Goal: Information Seeking & Learning: Learn about a topic

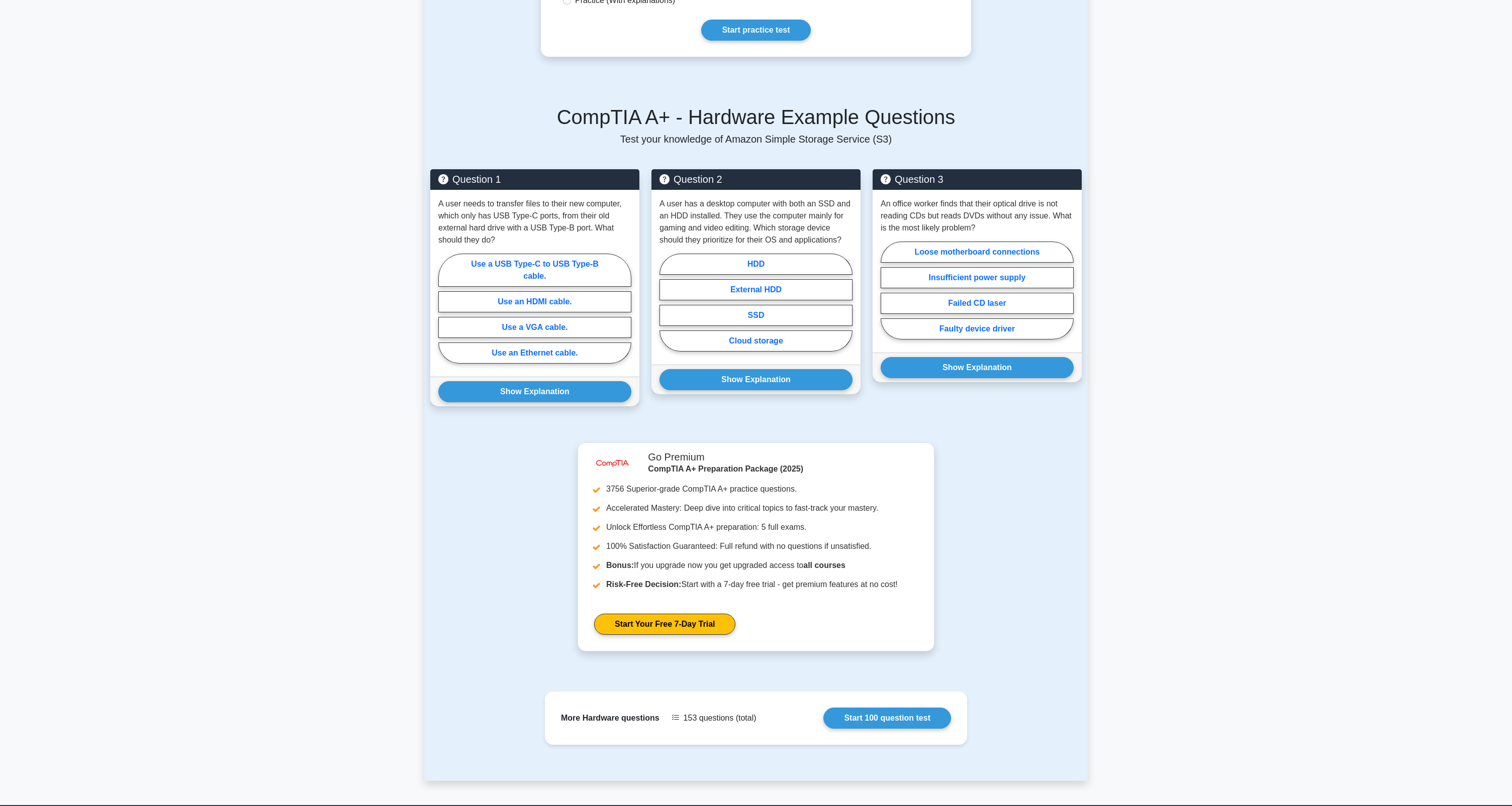
click at [1318, 246] on main "Back to CompTIA A+ (CompTIA A+) Test Flashcards Hardware Physical components of…" at bounding box center [756, 134] width 1512 height 1342
click at [1203, 573] on main "Back to CompTIA A+ (CompTIA A+) Test Flashcards Hardware Physical components of…" at bounding box center [756, 134] width 1512 height 1342
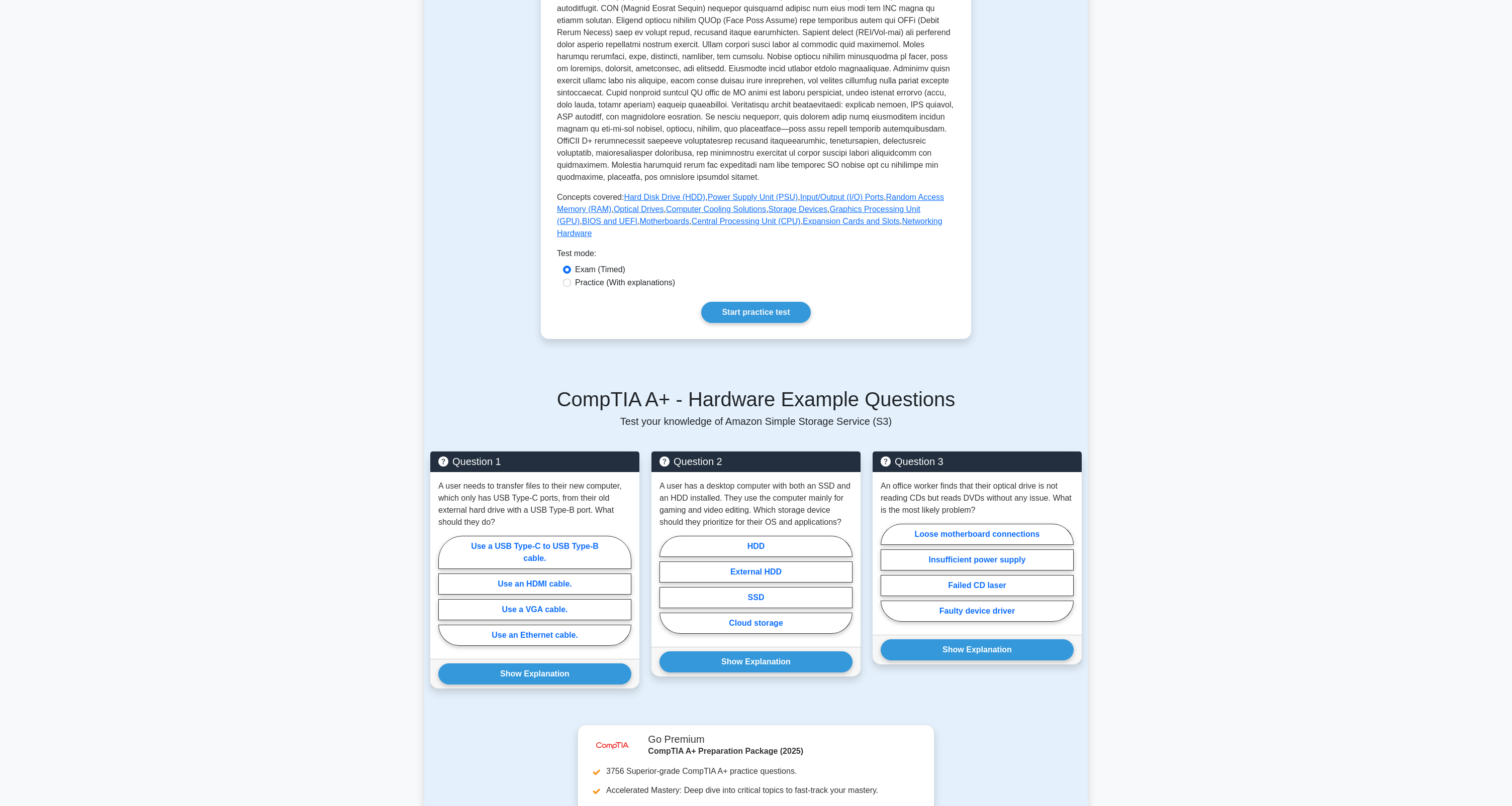
scroll to position [293, 0]
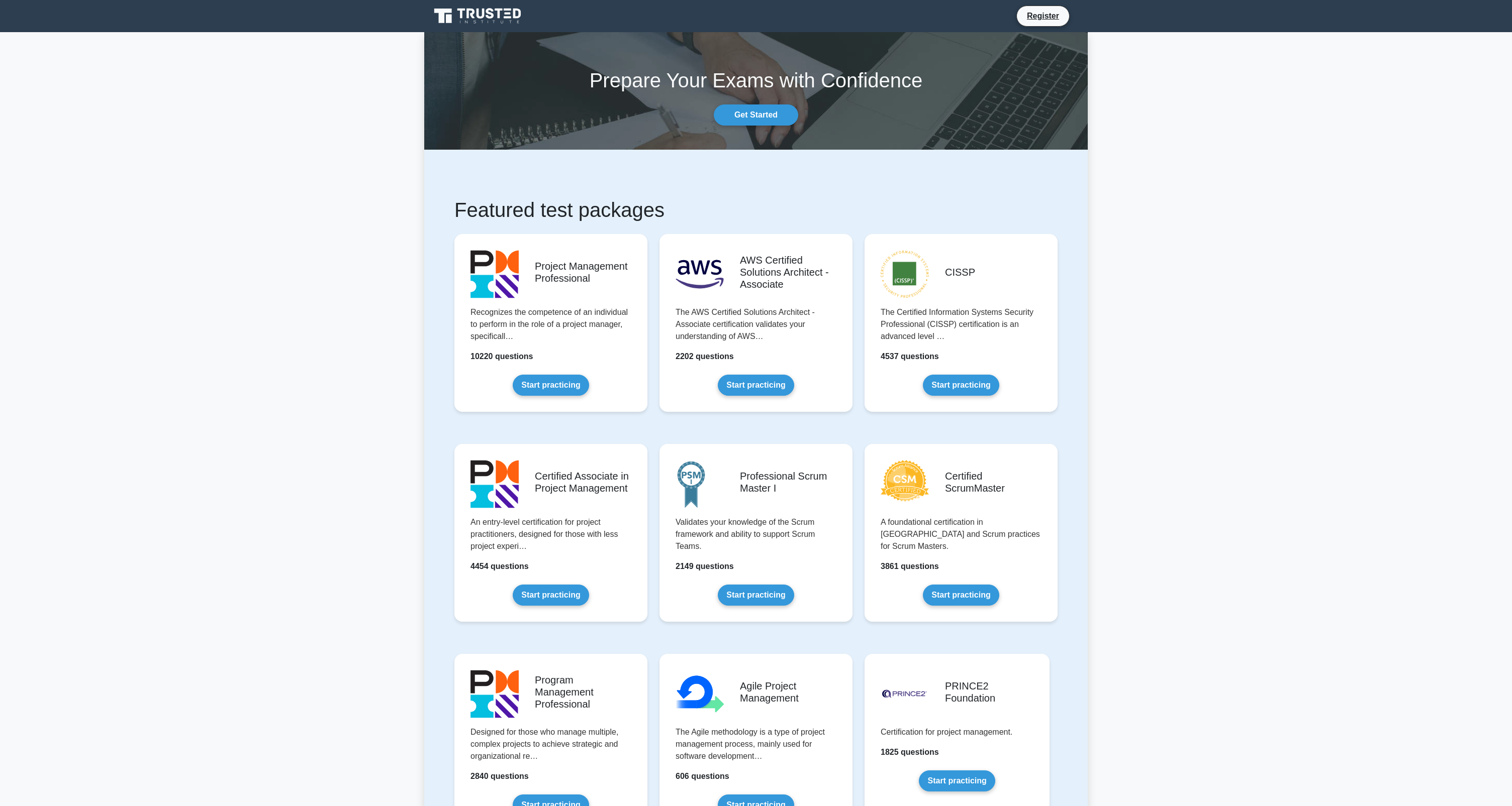
click at [569, 390] on link "Start practicing" at bounding box center [551, 383] width 76 height 21
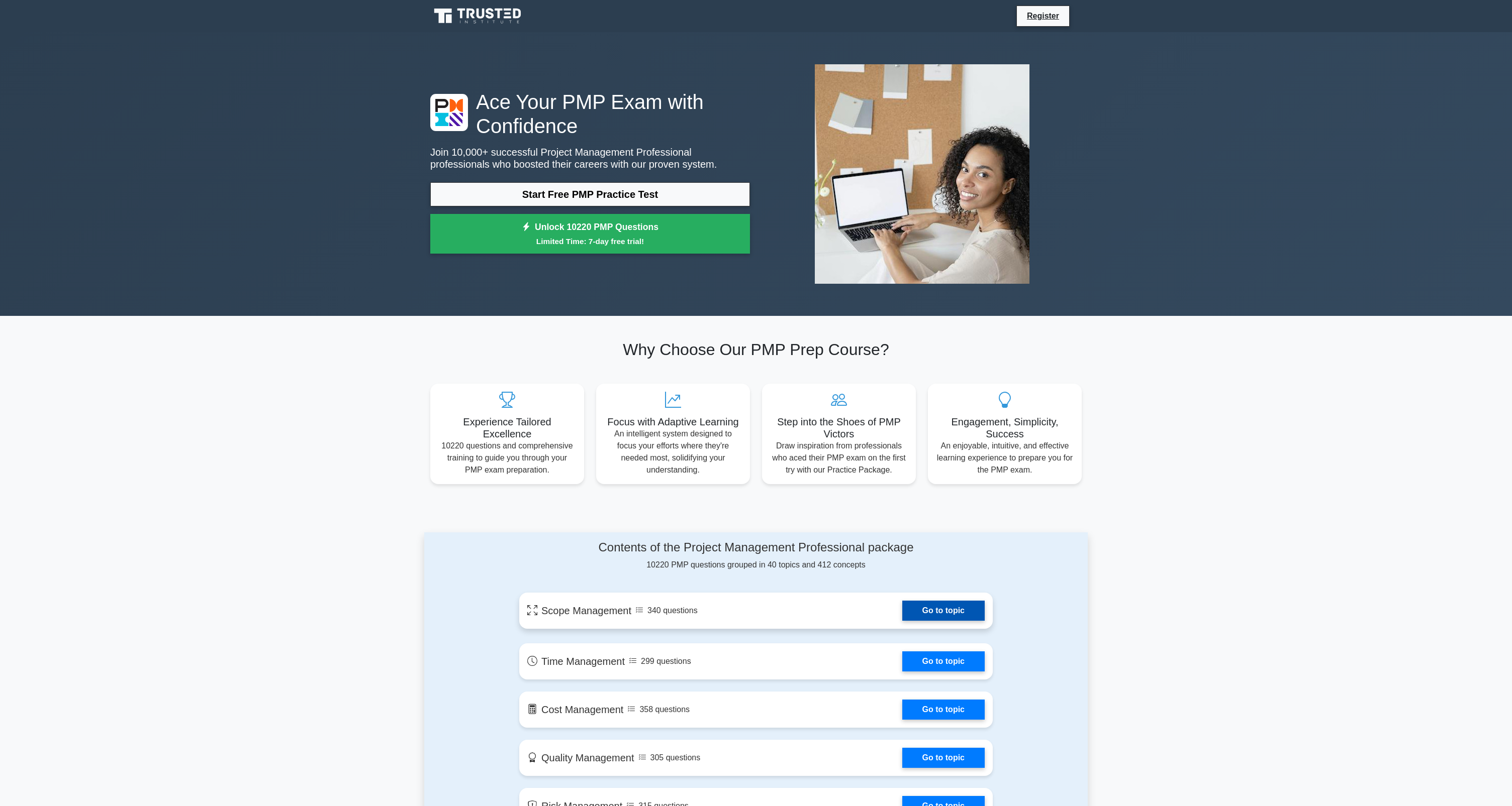
click at [936, 613] on link "Go to topic" at bounding box center [943, 611] width 82 height 20
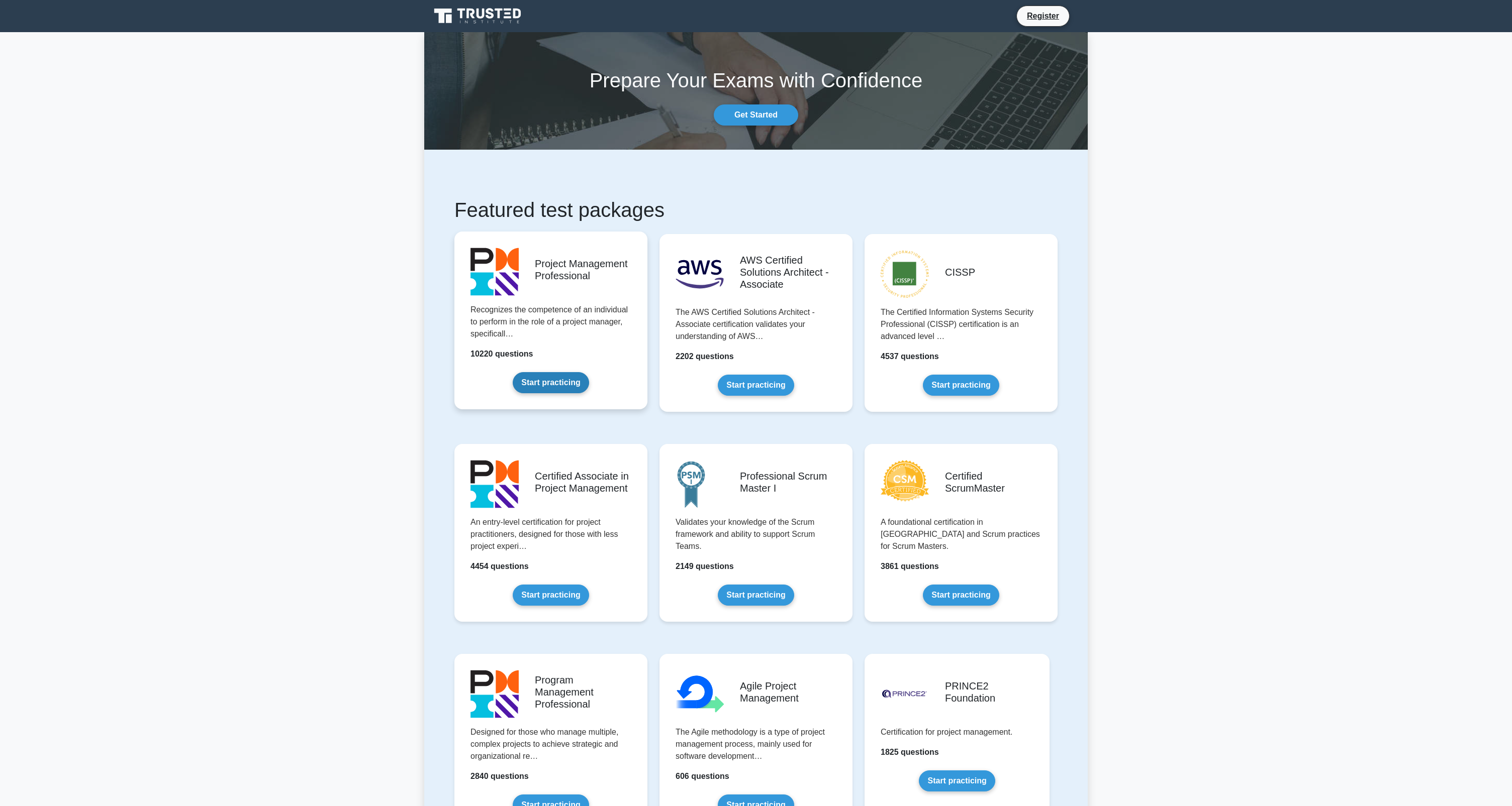
click at [558, 372] on link "Start practicing" at bounding box center [551, 383] width 76 height 21
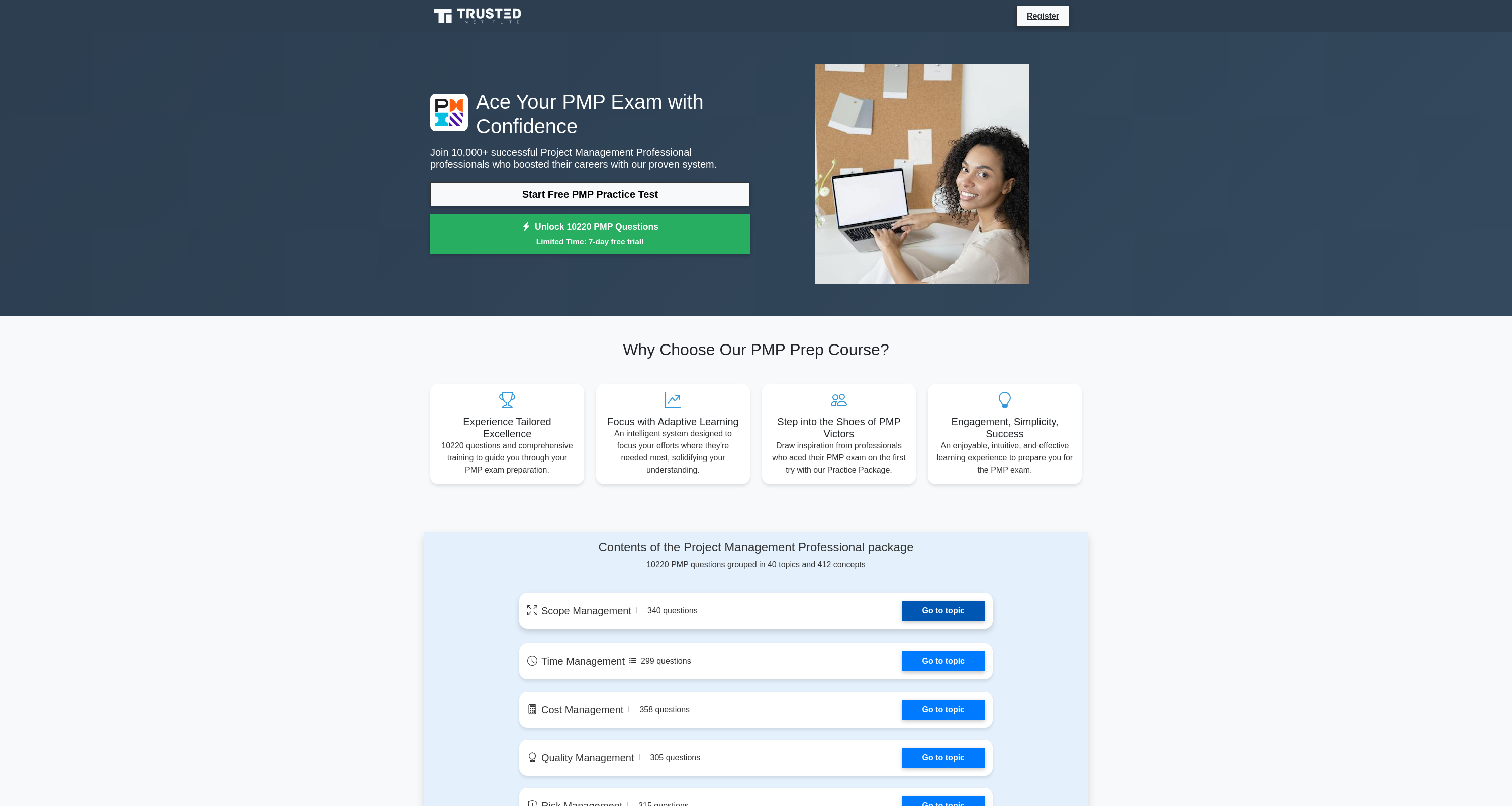
click at [960, 610] on link "Go to topic" at bounding box center [943, 611] width 82 height 20
click at [948, 611] on link "Go to topic" at bounding box center [943, 611] width 82 height 20
click at [198, 125] on div "Ace Your PMP Exam with Confidence Join 10,000+ successful Project Management Pr…" at bounding box center [756, 174] width 1512 height 284
click at [910, 614] on link "Go to topic" at bounding box center [943, 611] width 82 height 20
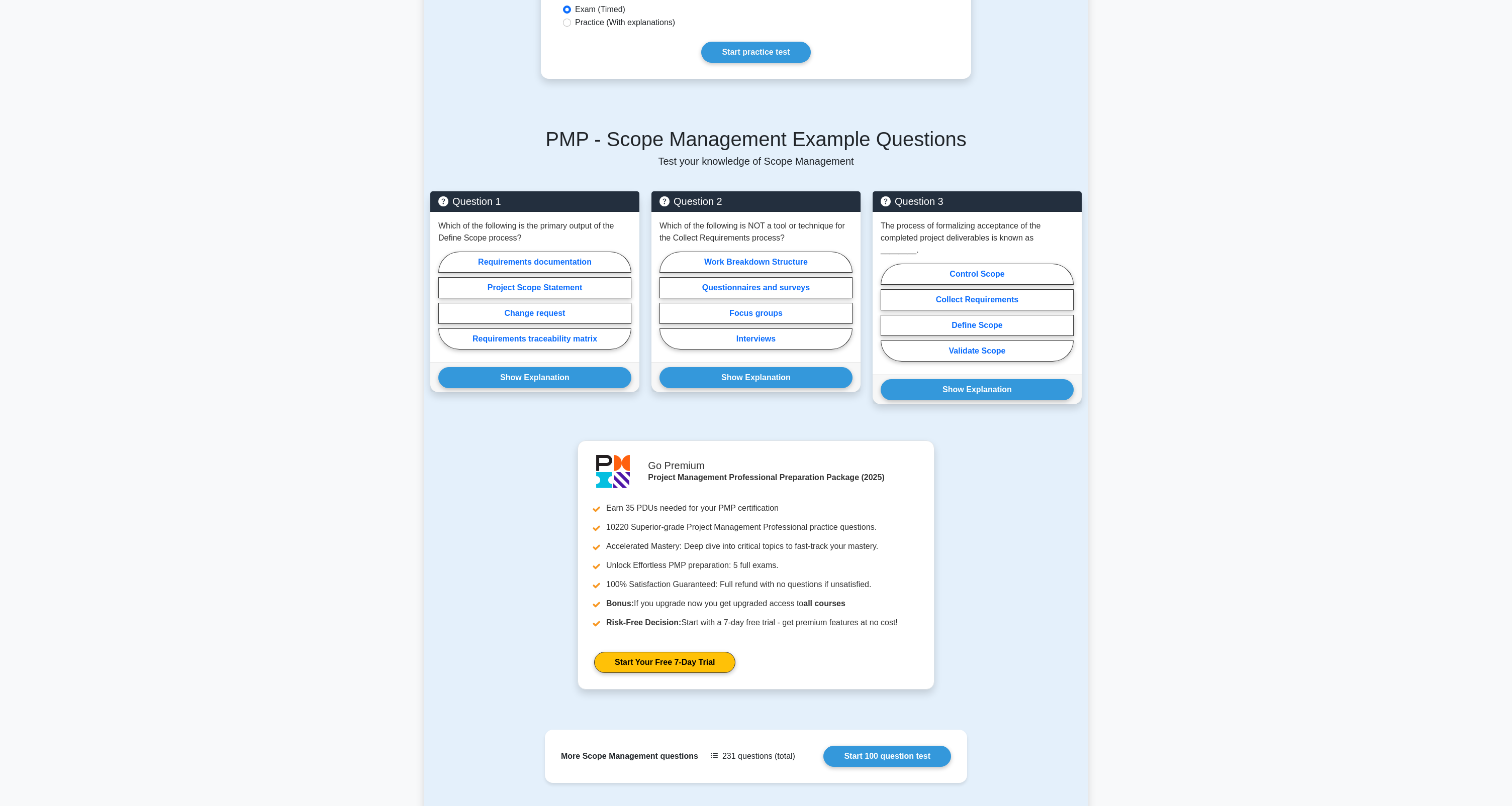
scroll to position [499, 0]
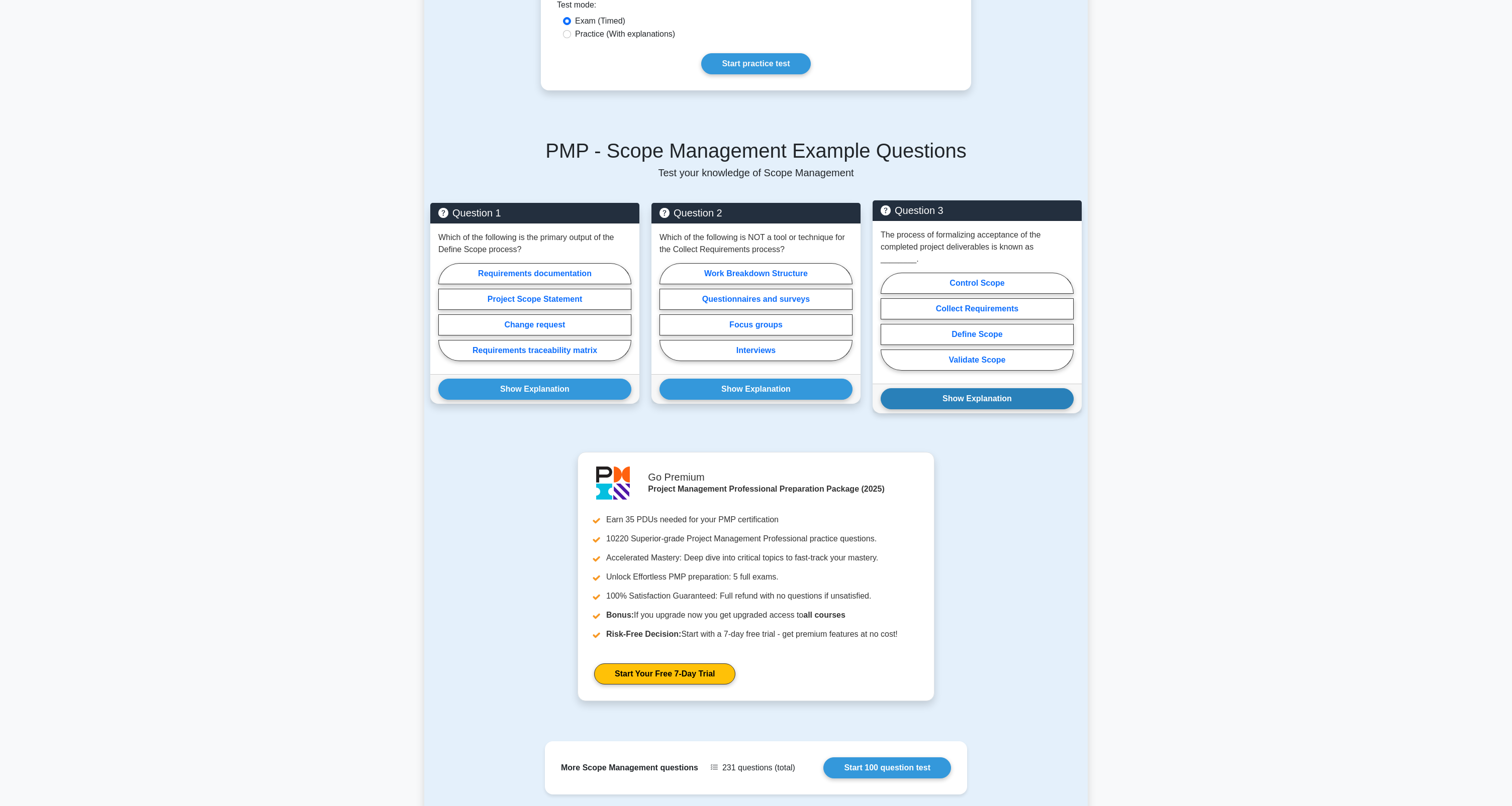
click at [989, 395] on button "Show Explanation" at bounding box center [977, 399] width 193 height 21
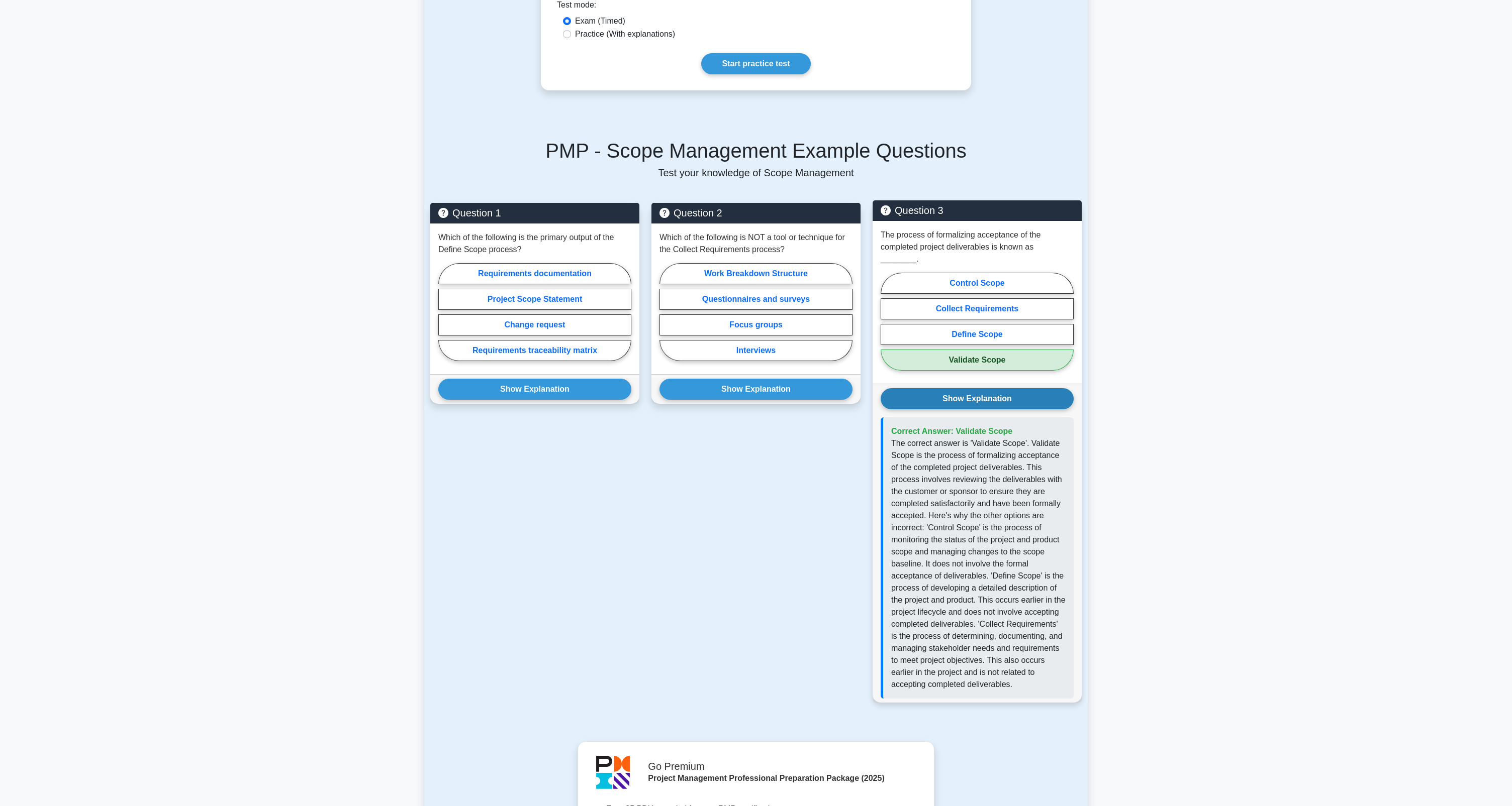
click at [991, 392] on button "Show Explanation" at bounding box center [977, 399] width 193 height 21
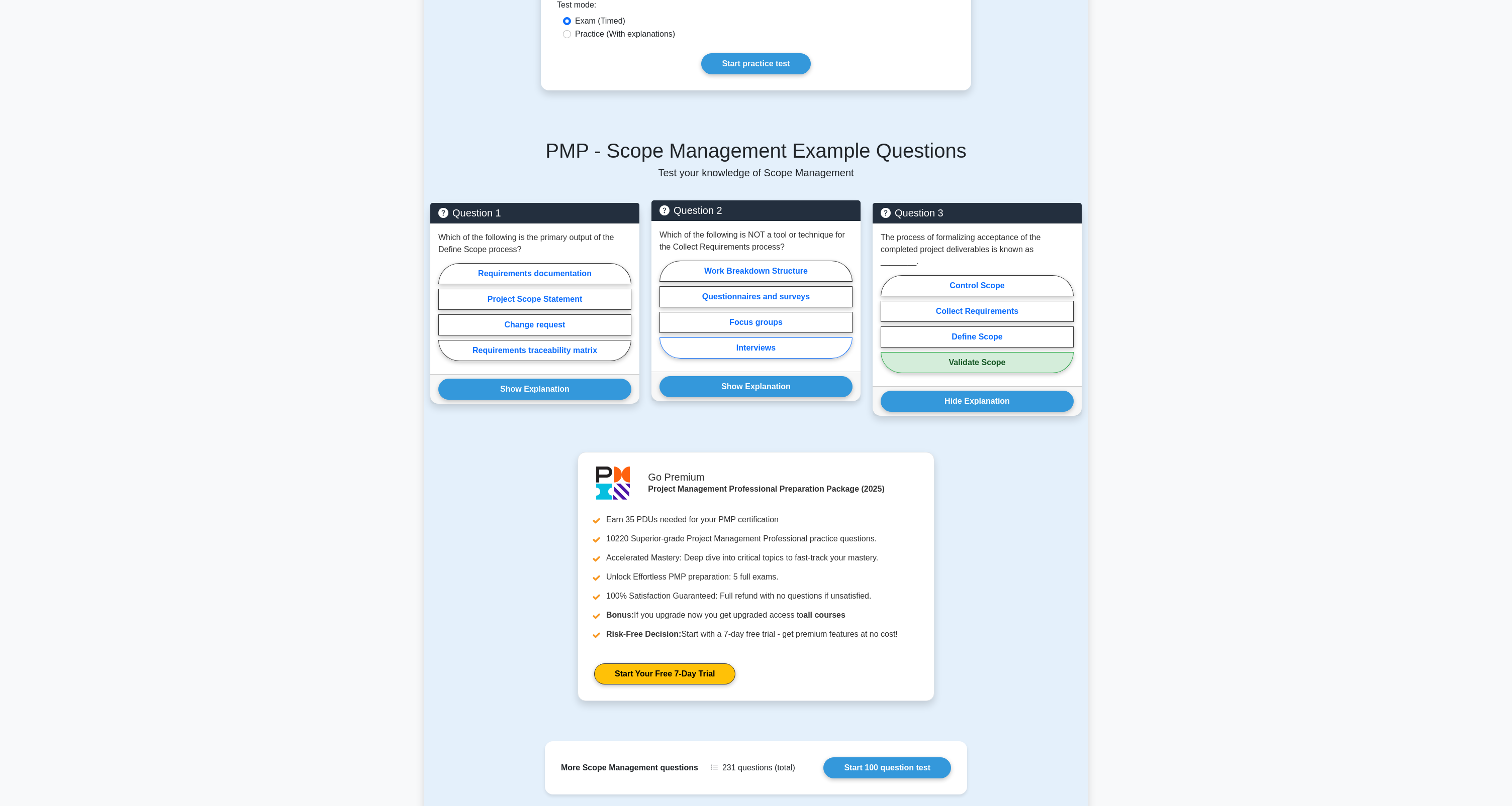
click at [797, 350] on label "Interviews" at bounding box center [756, 348] width 193 height 21
click at [666, 316] on input "Interviews" at bounding box center [663, 313] width 6 height 6
radio input "true"
click at [798, 392] on button "Show Explanation" at bounding box center [756, 387] width 193 height 21
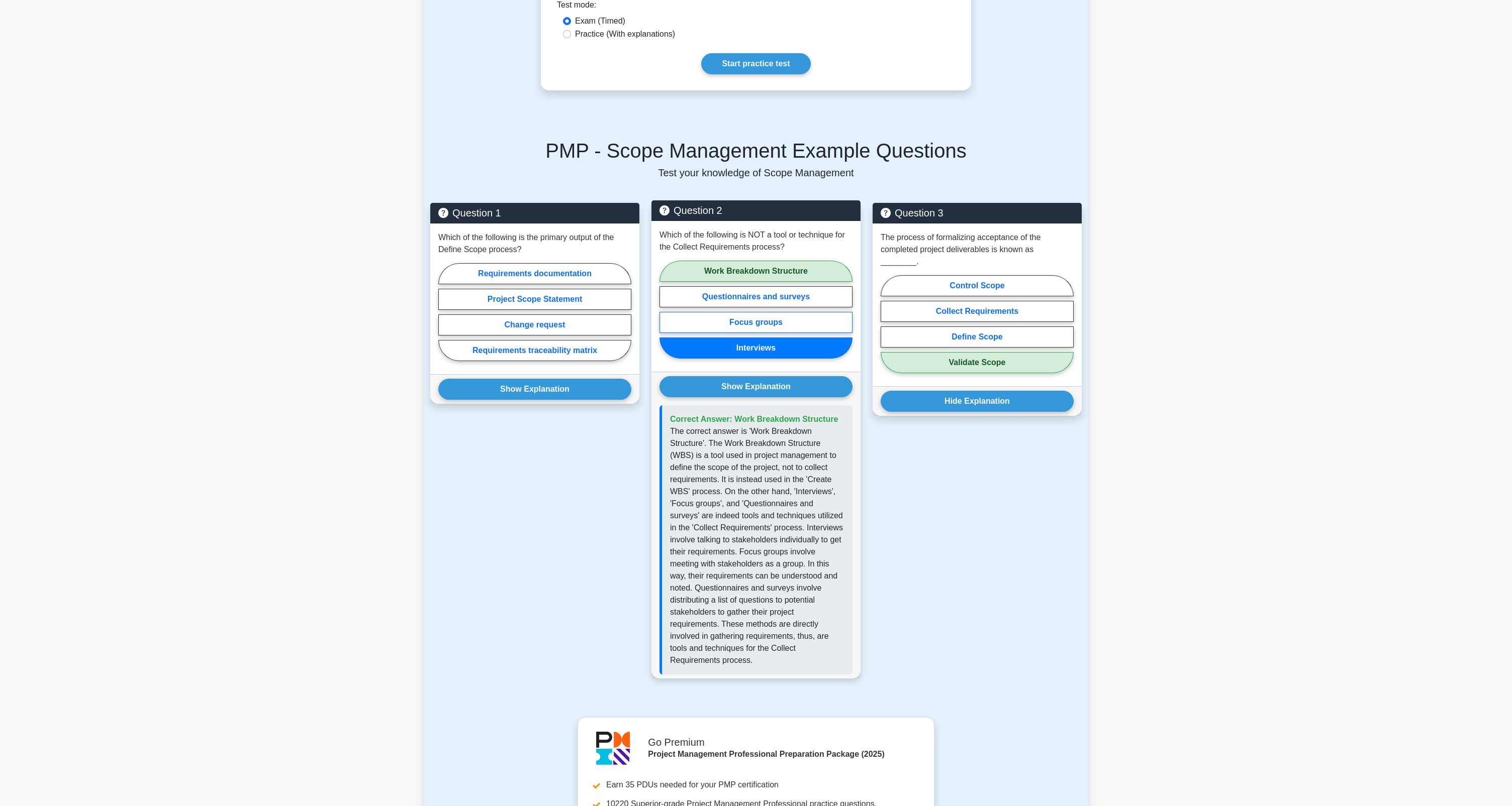
click at [782, 327] on label "Focus groups" at bounding box center [756, 323] width 193 height 21
click at [666, 316] on input "Focus groups" at bounding box center [663, 313] width 6 height 6
radio input "true"
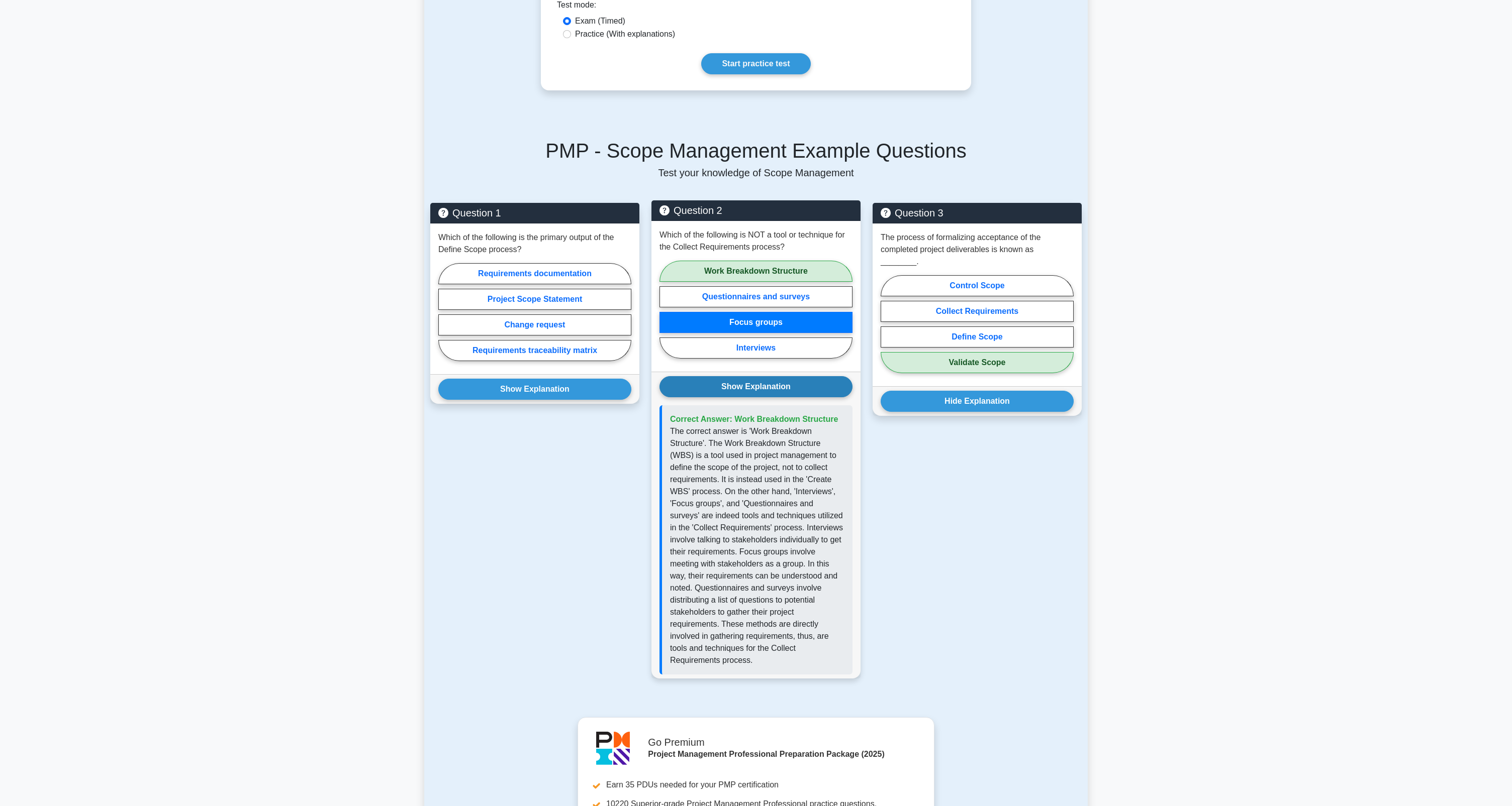
click at [788, 381] on button "Show Explanation" at bounding box center [756, 387] width 193 height 21
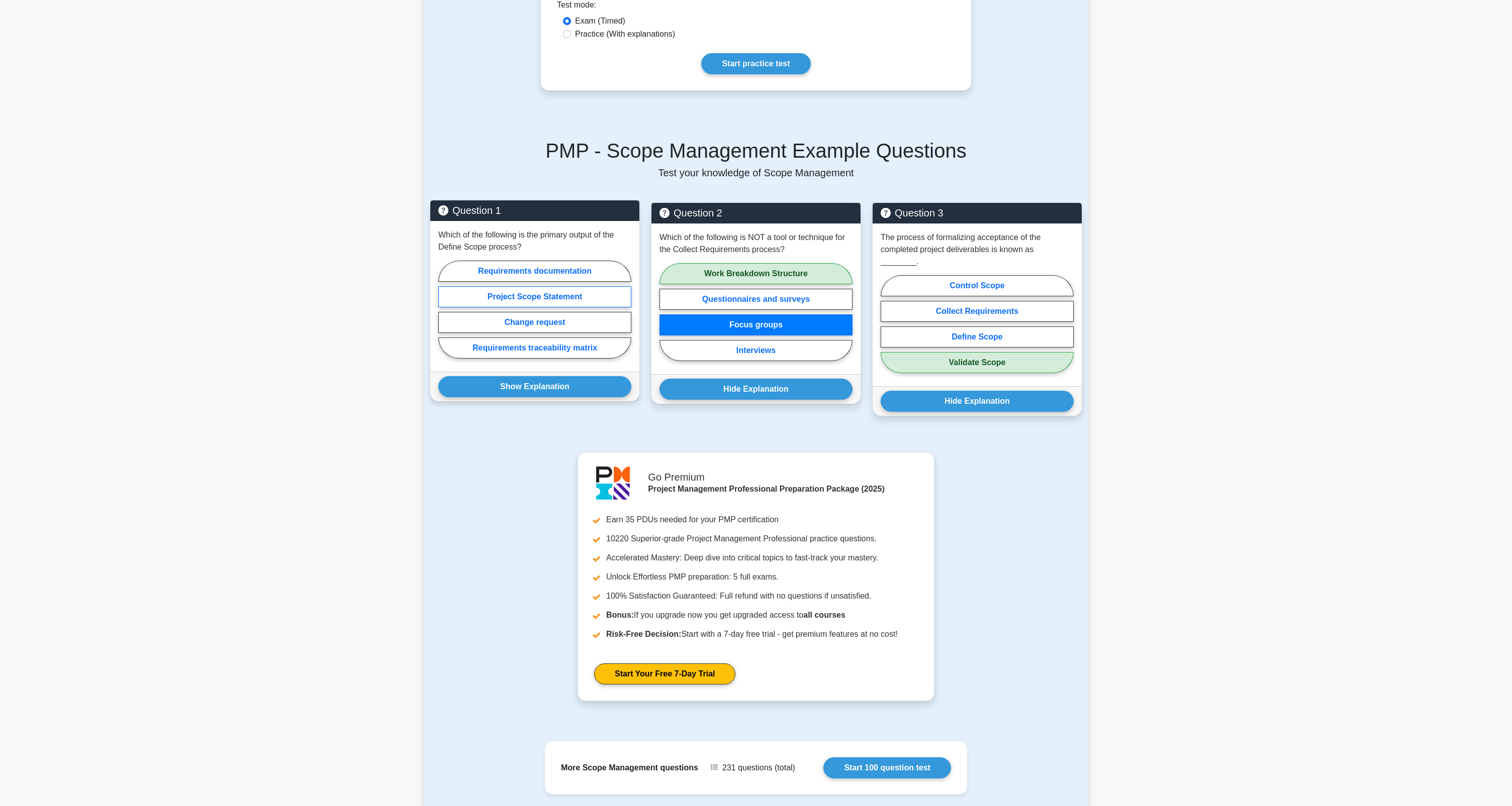
click at [579, 299] on label "Project Scope Statement" at bounding box center [535, 297] width 193 height 21
click at [445, 310] on input "Project Scope Statement" at bounding box center [441, 313] width 6 height 6
radio input "true"
click at [580, 277] on label "Requirements documentation" at bounding box center [535, 271] width 193 height 21
click at [445, 310] on input "Requirements documentation" at bounding box center [441, 313] width 6 height 6
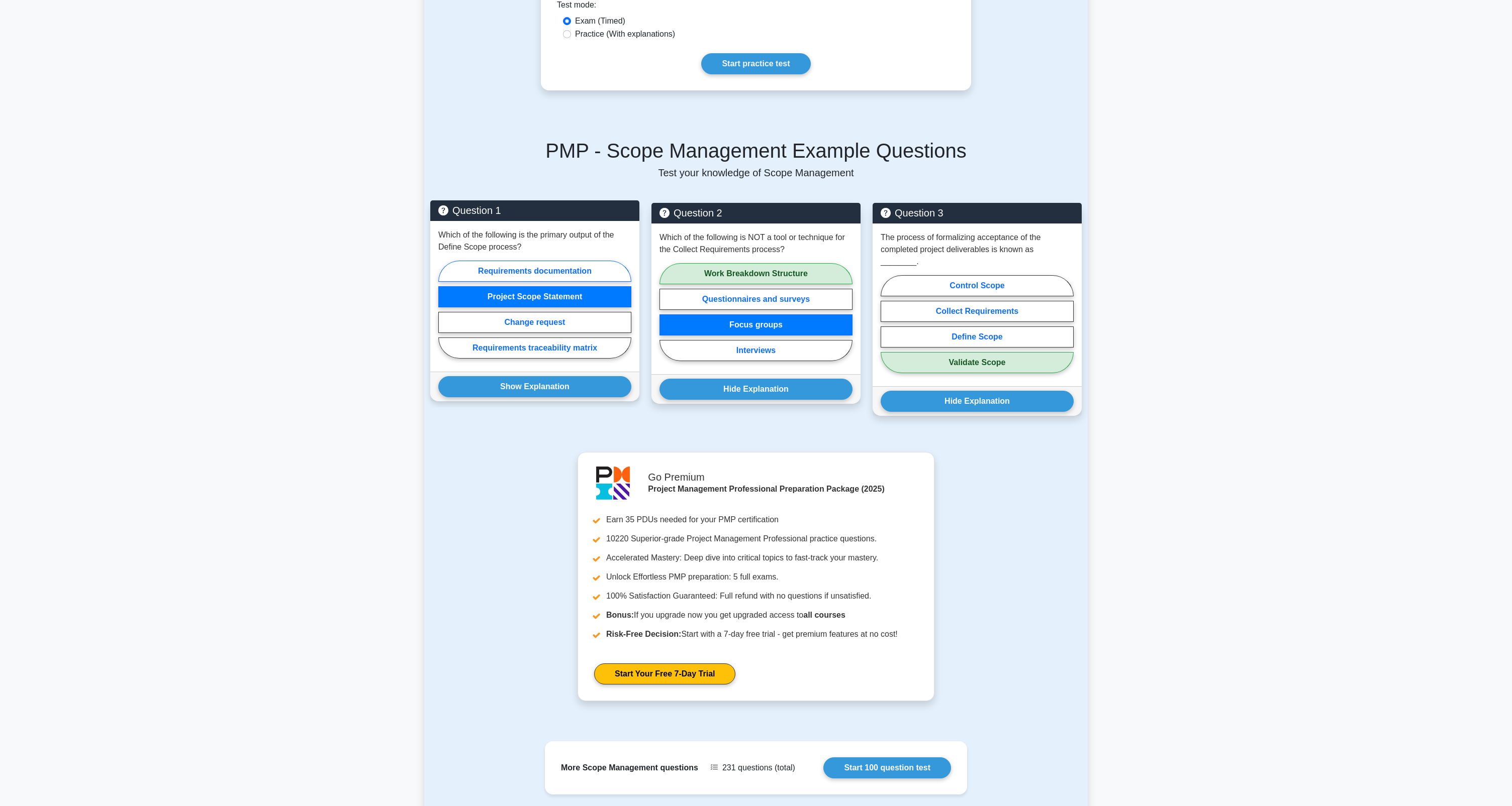
radio input "true"
click at [580, 347] on label "Requirements traceability matrix" at bounding box center [535, 348] width 193 height 21
click at [445, 316] on input "Requirements traceability matrix" at bounding box center [441, 313] width 6 height 6
radio input "true"
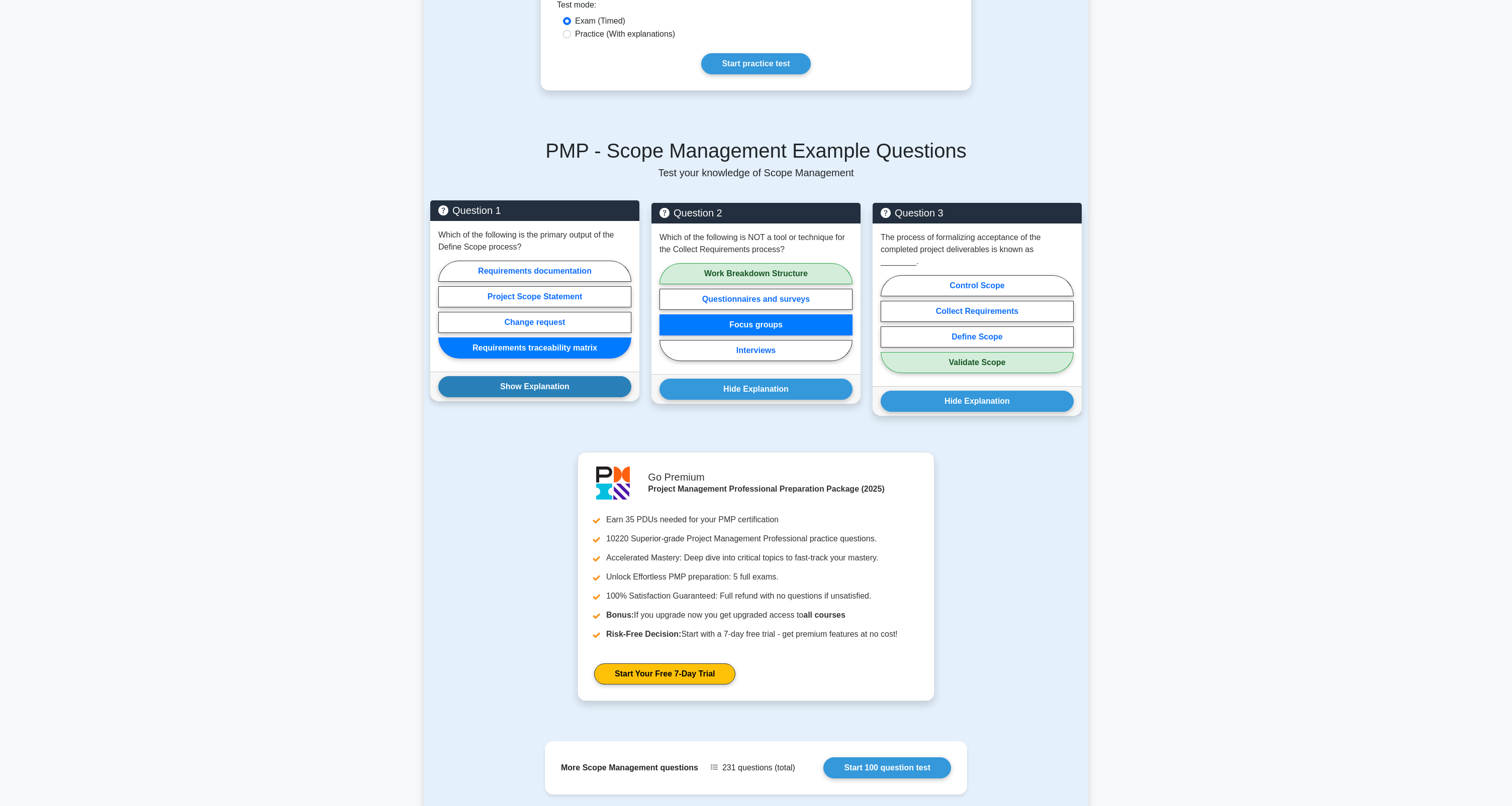
click at [584, 386] on button "Show Explanation" at bounding box center [535, 387] width 193 height 21
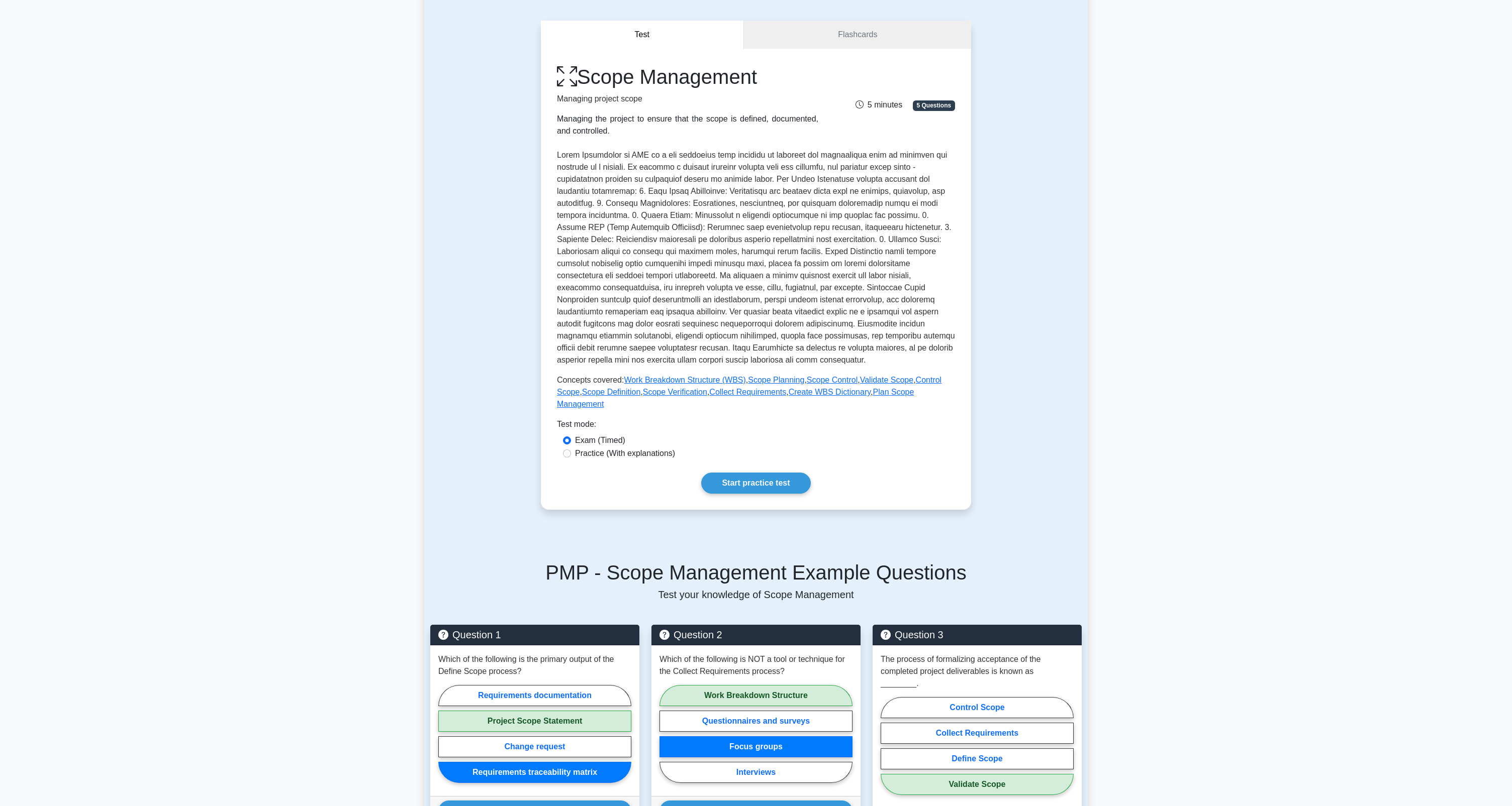
scroll to position [39, 0]
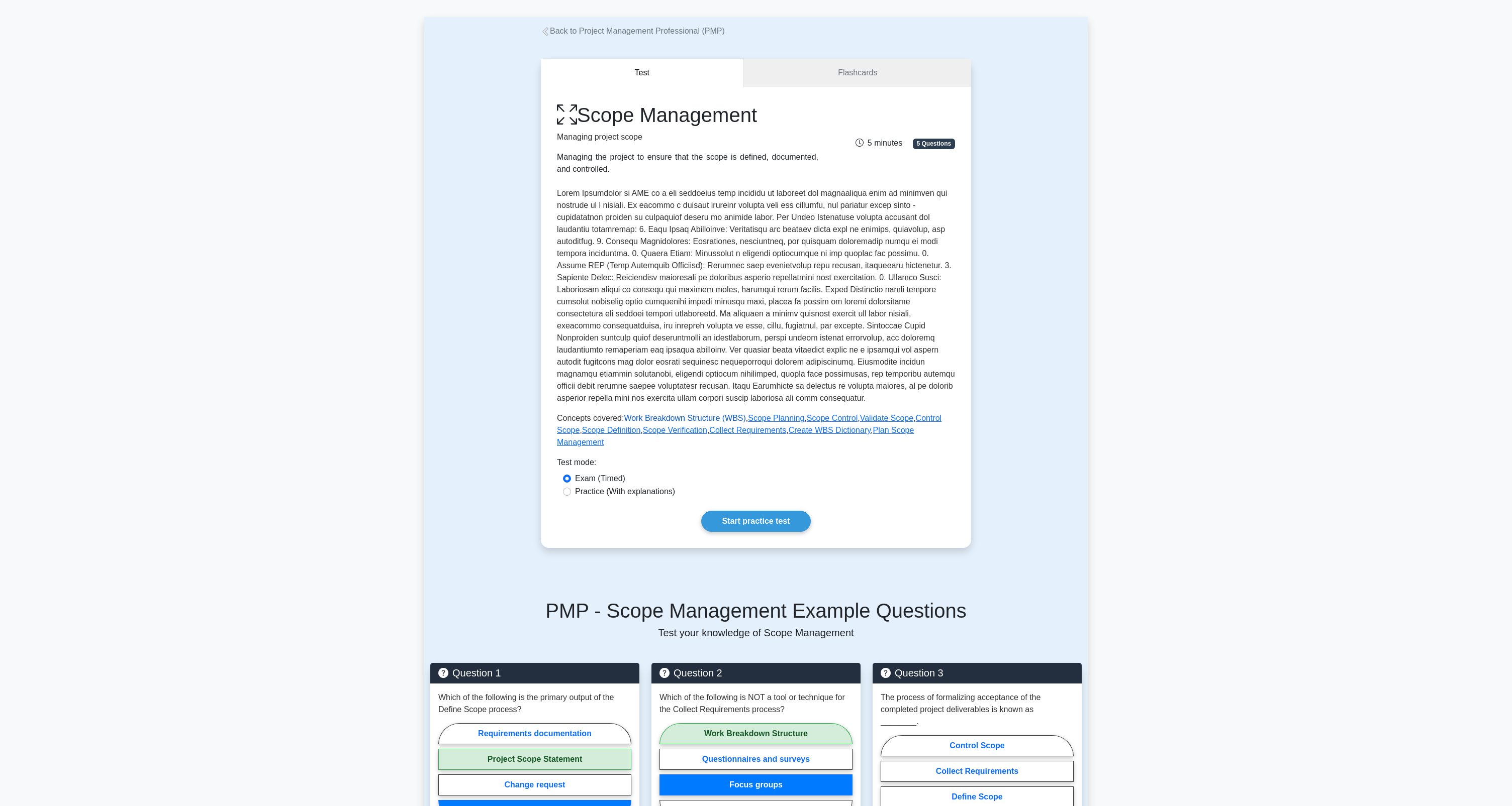
click at [697, 416] on link "Work Breakdown Structure (WBS)" at bounding box center [684, 418] width 122 height 9
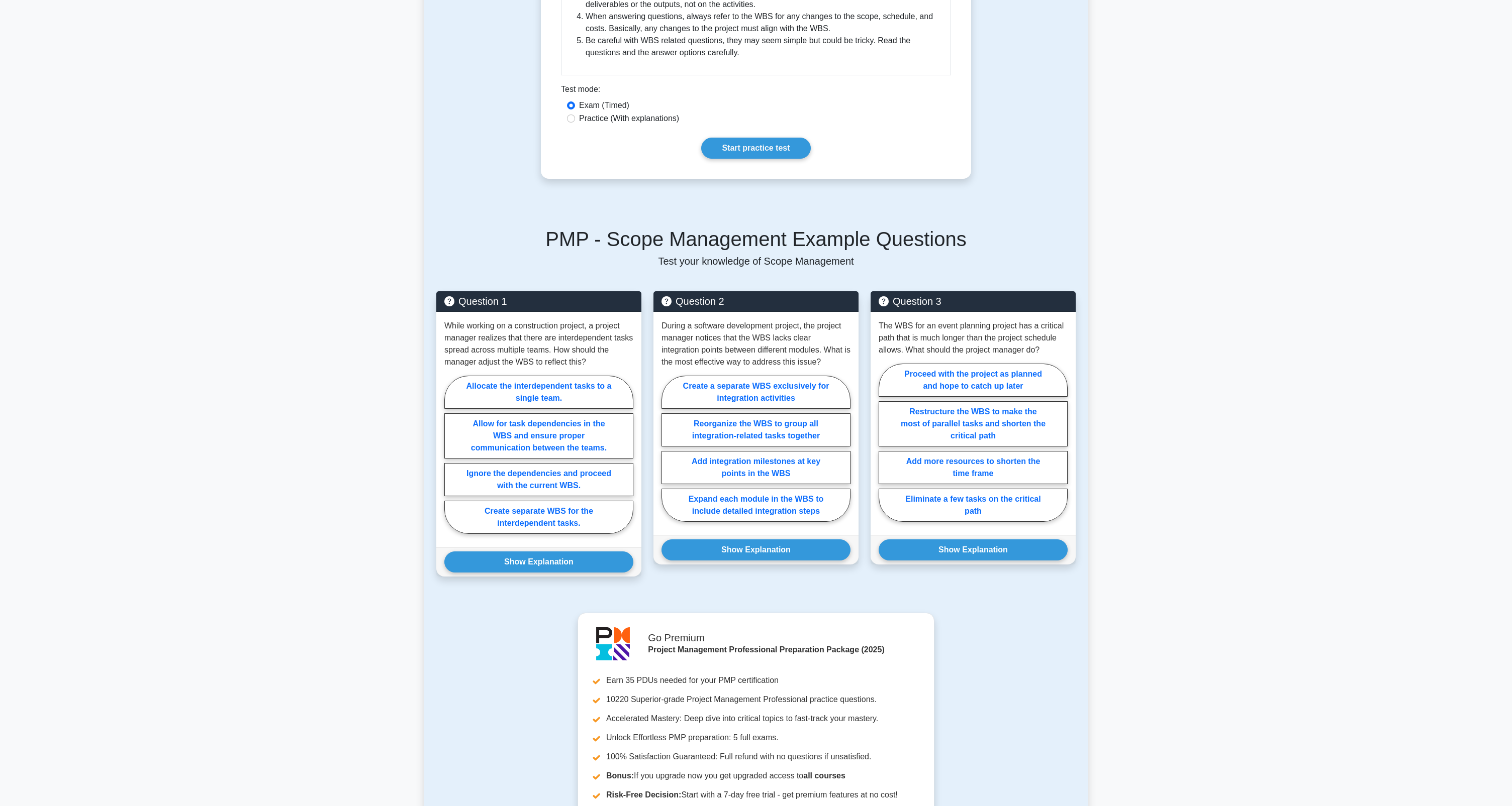
scroll to position [582, 0]
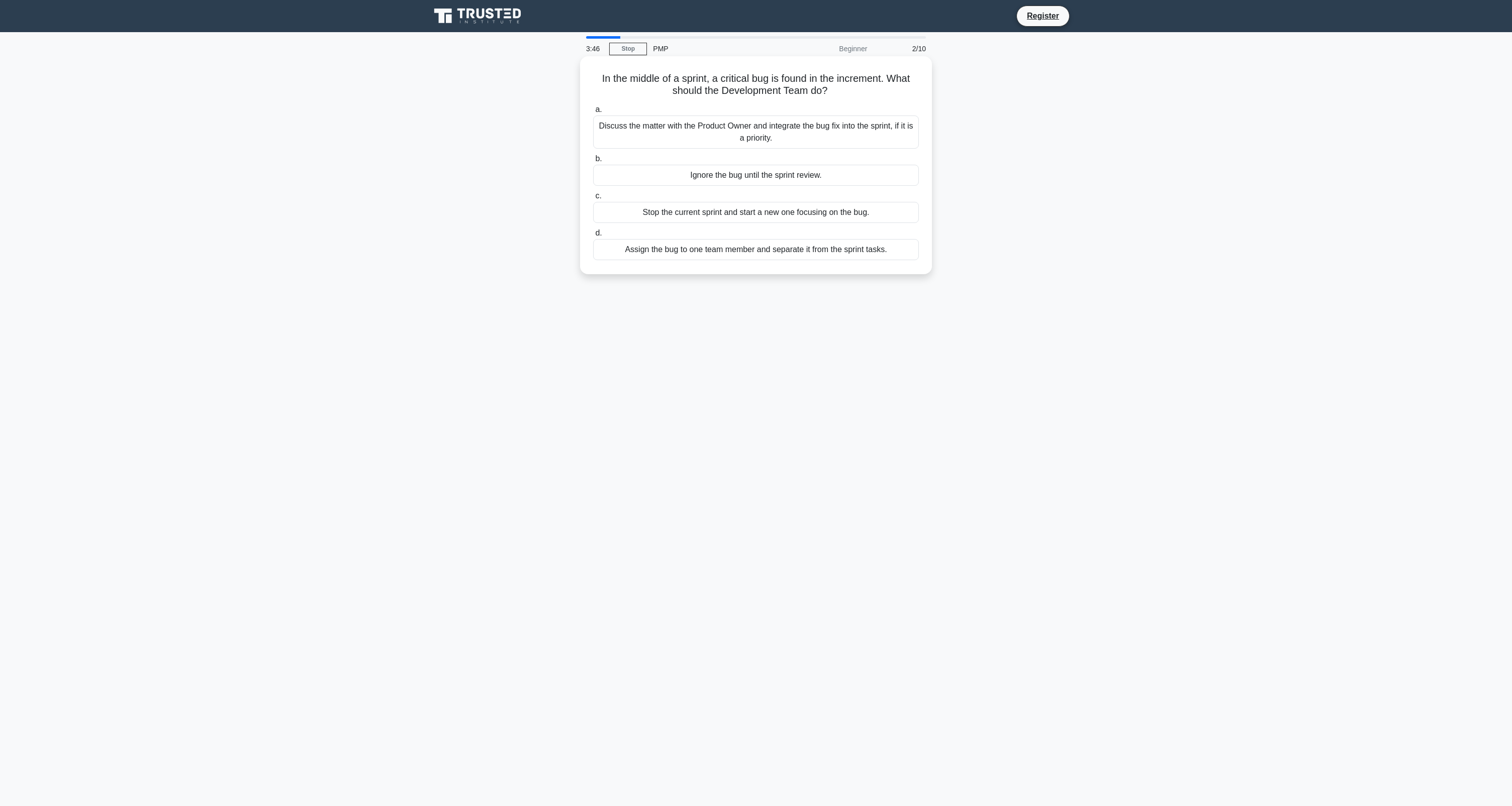
click at [811, 147] on div "Discuss the matter with the Product Owner and integrate the bug fix into the sp…" at bounding box center [756, 132] width 326 height 33
click at [593, 113] on input "a. Discuss the matter with the Product Owner and integrate the bug fix into the…" at bounding box center [593, 110] width 0 height 6
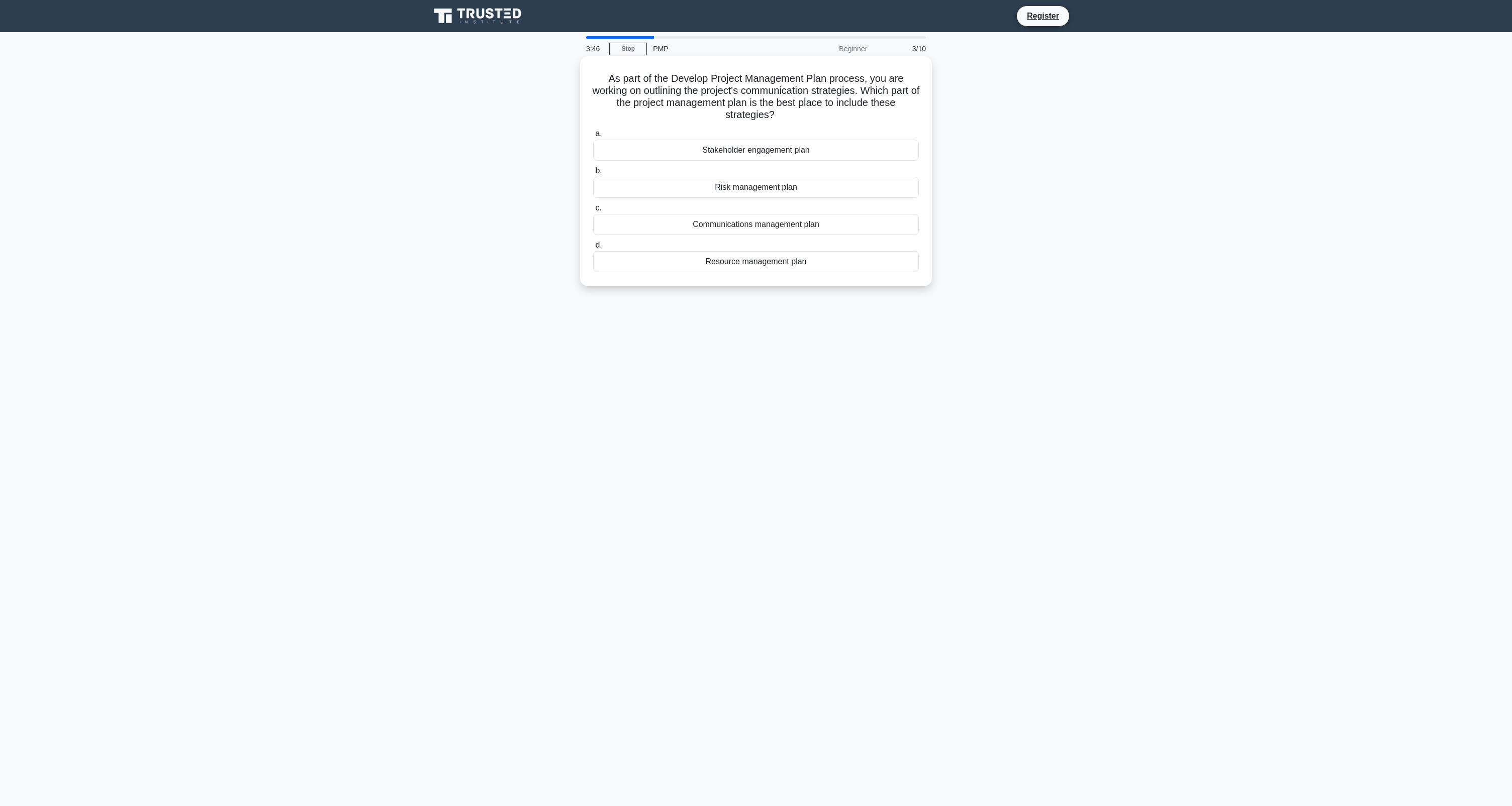
click at [815, 128] on label "a. Stakeholder engagement plan" at bounding box center [756, 144] width 326 height 33
click at [593, 131] on input "a. Stakeholder engagement plan" at bounding box center [593, 134] width 0 height 6
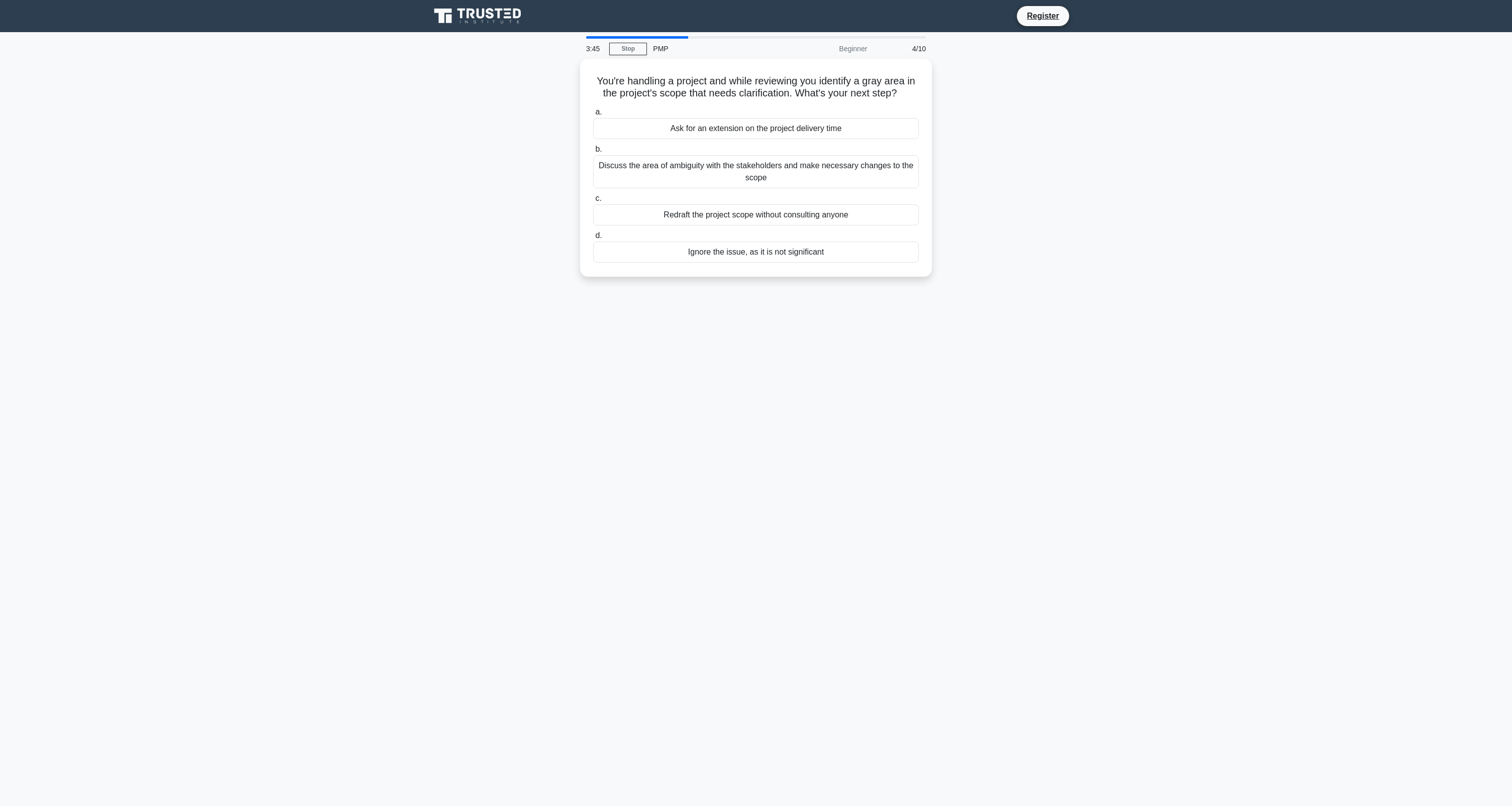
click at [815, 128] on div "Ask for an extension on the project delivery time" at bounding box center [756, 128] width 326 height 21
click at [593, 116] on input "a. Ask for an extension on the project delivery time" at bounding box center [593, 112] width 0 height 6
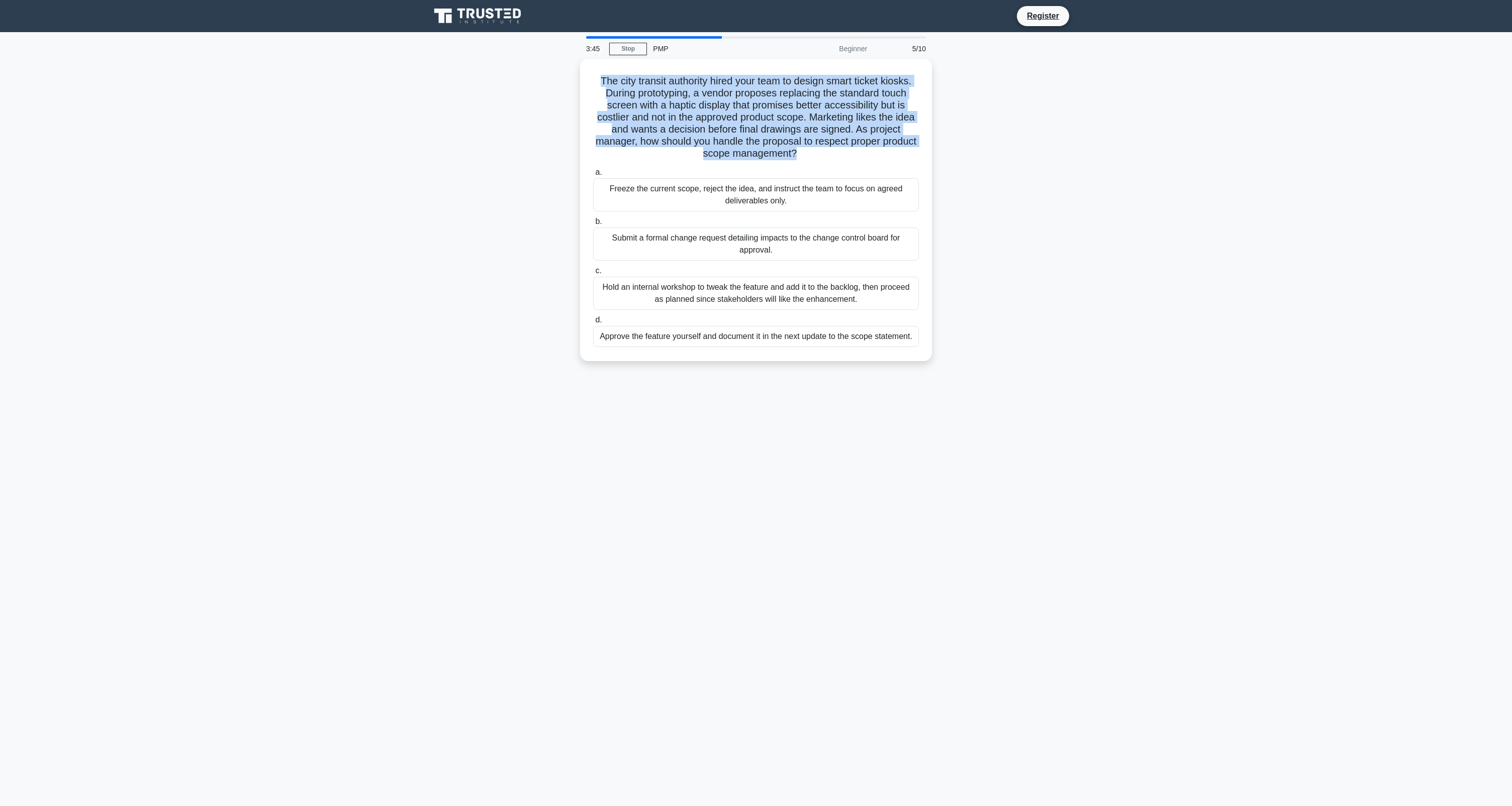
click at [815, 128] on h5 "The city transit authority hired your team to design smart ticket kiosks. Durin…" at bounding box center [756, 118] width 328 height 86
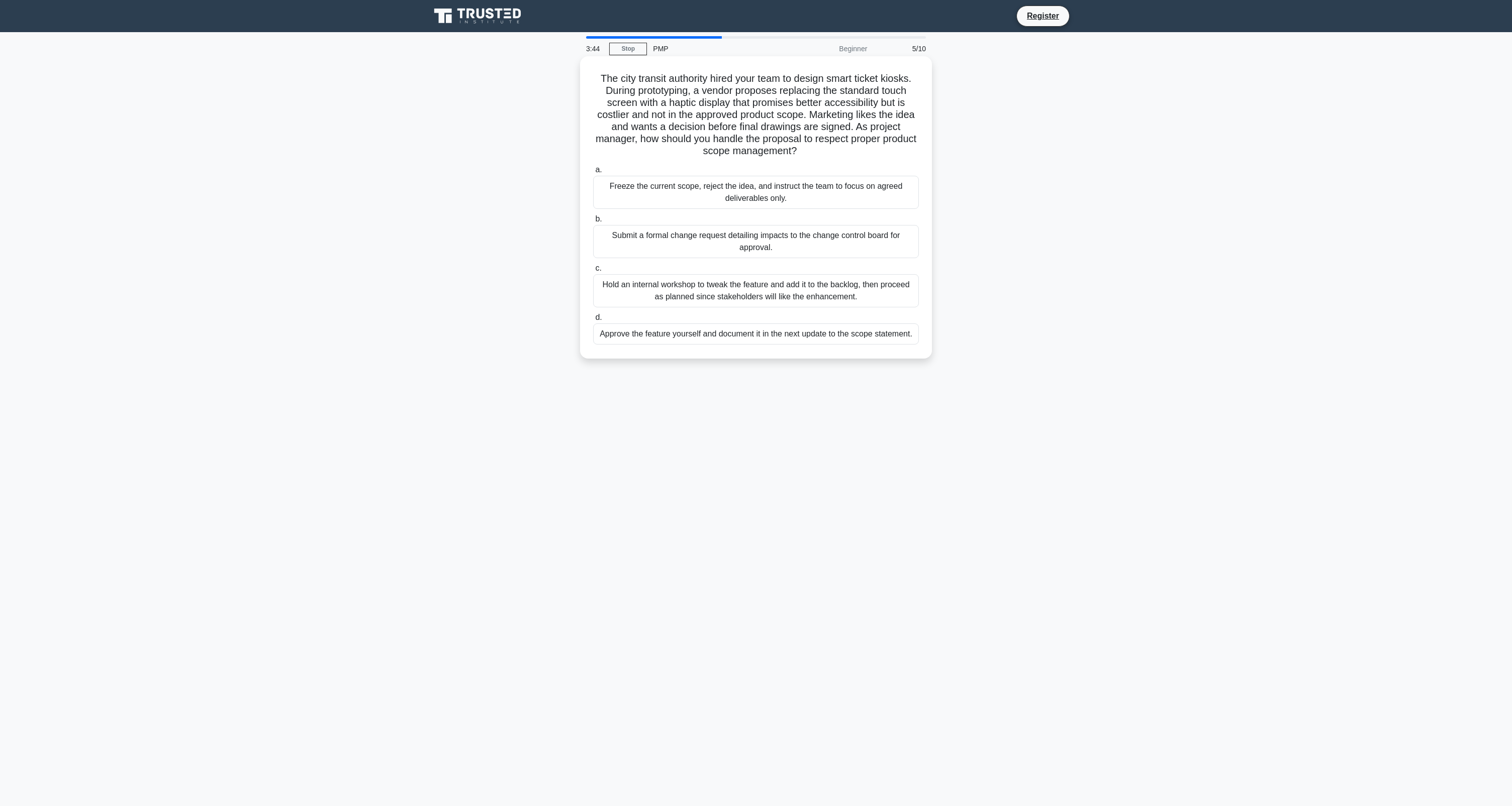
click at [814, 162] on div "a. Freeze the current scope, reject the idea, and instruct the team to focus on…" at bounding box center [755, 254] width 338 height 185
click at [816, 182] on div "Freeze the current scope, reject the idea, and instruct the team to focus on ag…" at bounding box center [756, 192] width 326 height 33
click at [593, 173] on input "a. Freeze the current scope, reject the idea, and instruct the team to focus on…" at bounding box center [593, 170] width 0 height 6
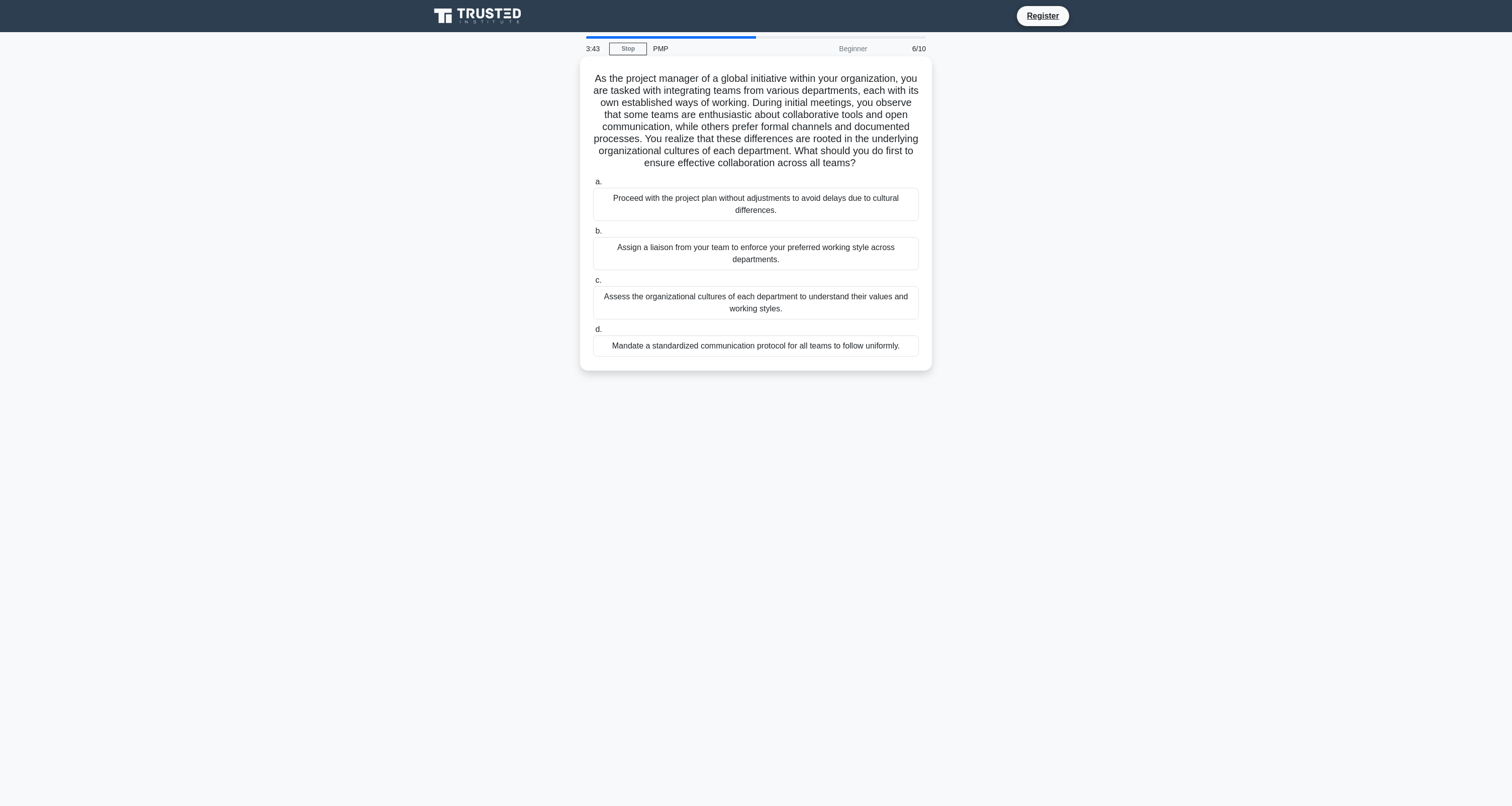
click at [818, 195] on div "Proceed with the project plan without adjustments to avoid delays due to cultur…" at bounding box center [756, 204] width 326 height 33
click at [593, 185] on input "a. Proceed with the project plan without adjustments to avoid delays due to cul…" at bounding box center [593, 182] width 0 height 6
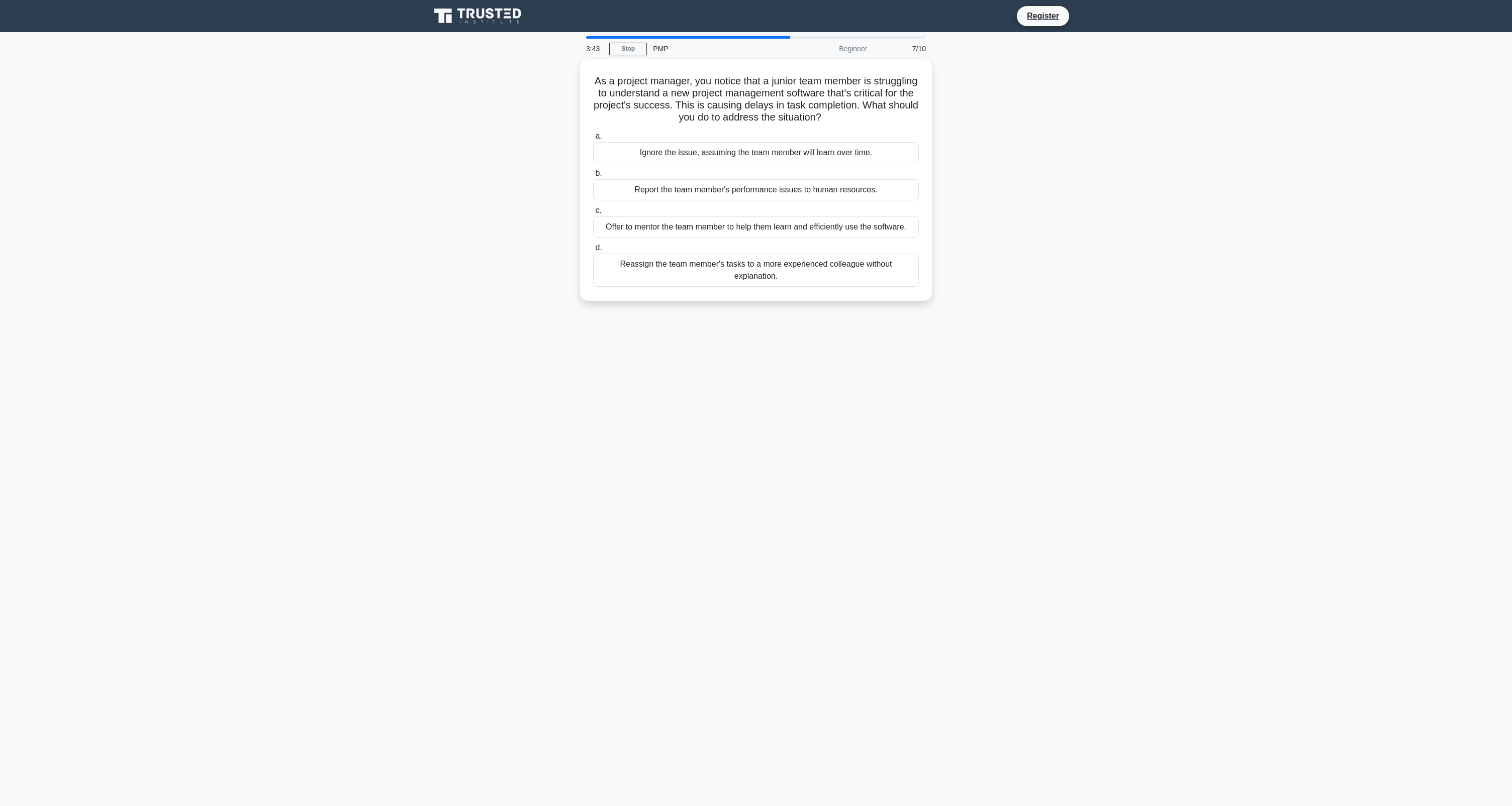
click at [818, 195] on div "Report the team member's performance issues to human resources." at bounding box center [756, 190] width 326 height 21
click at [593, 177] on input "b. Report the team member's performance issues to human resources." at bounding box center [593, 173] width 0 height 6
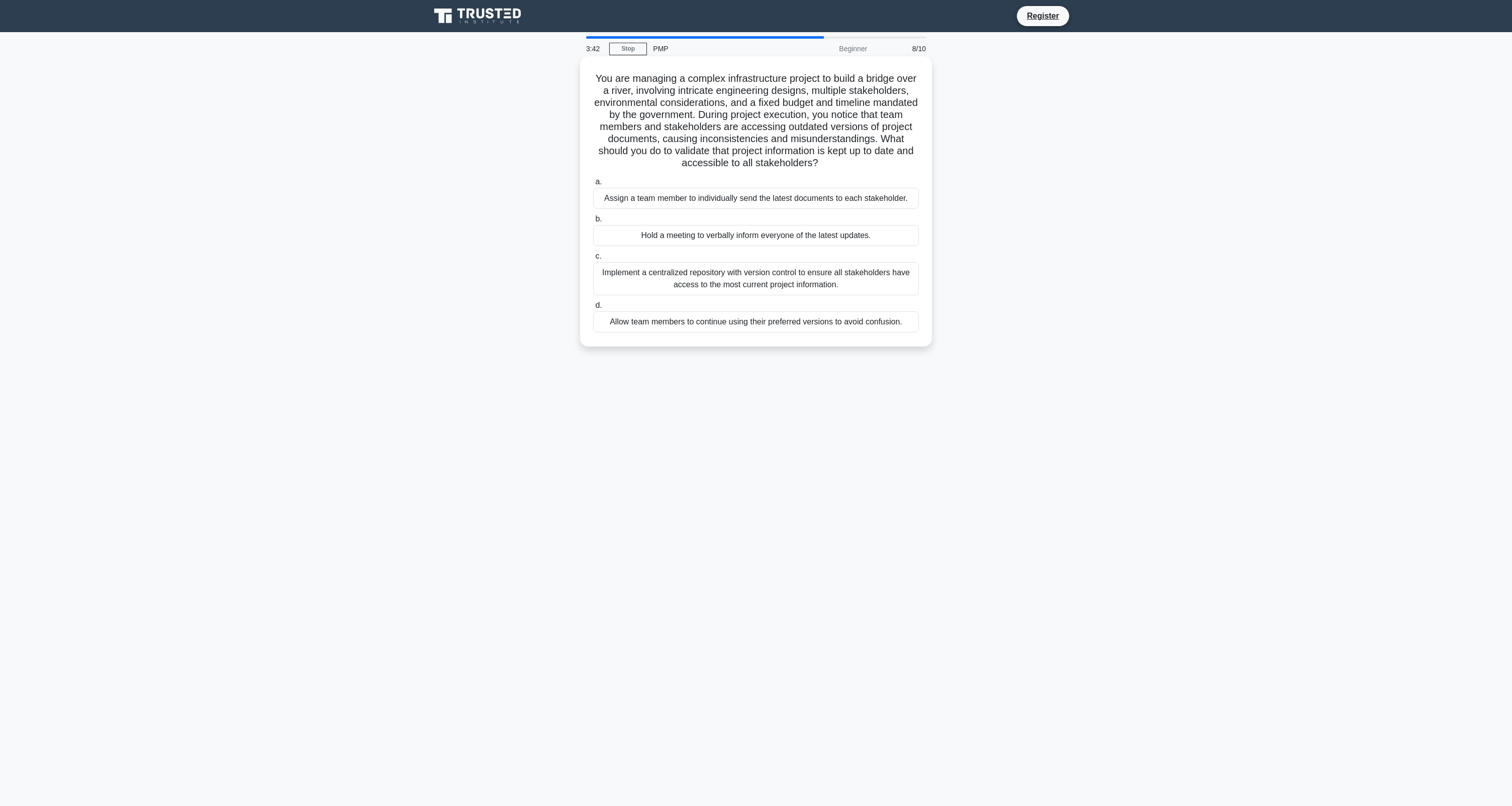
click at [818, 191] on div "Assign a team member to individually send the latest documents to each stakehol…" at bounding box center [756, 198] width 326 height 21
click at [593, 185] on input "a. Assign a team member to individually send the latest documents to each stake…" at bounding box center [593, 182] width 0 height 6
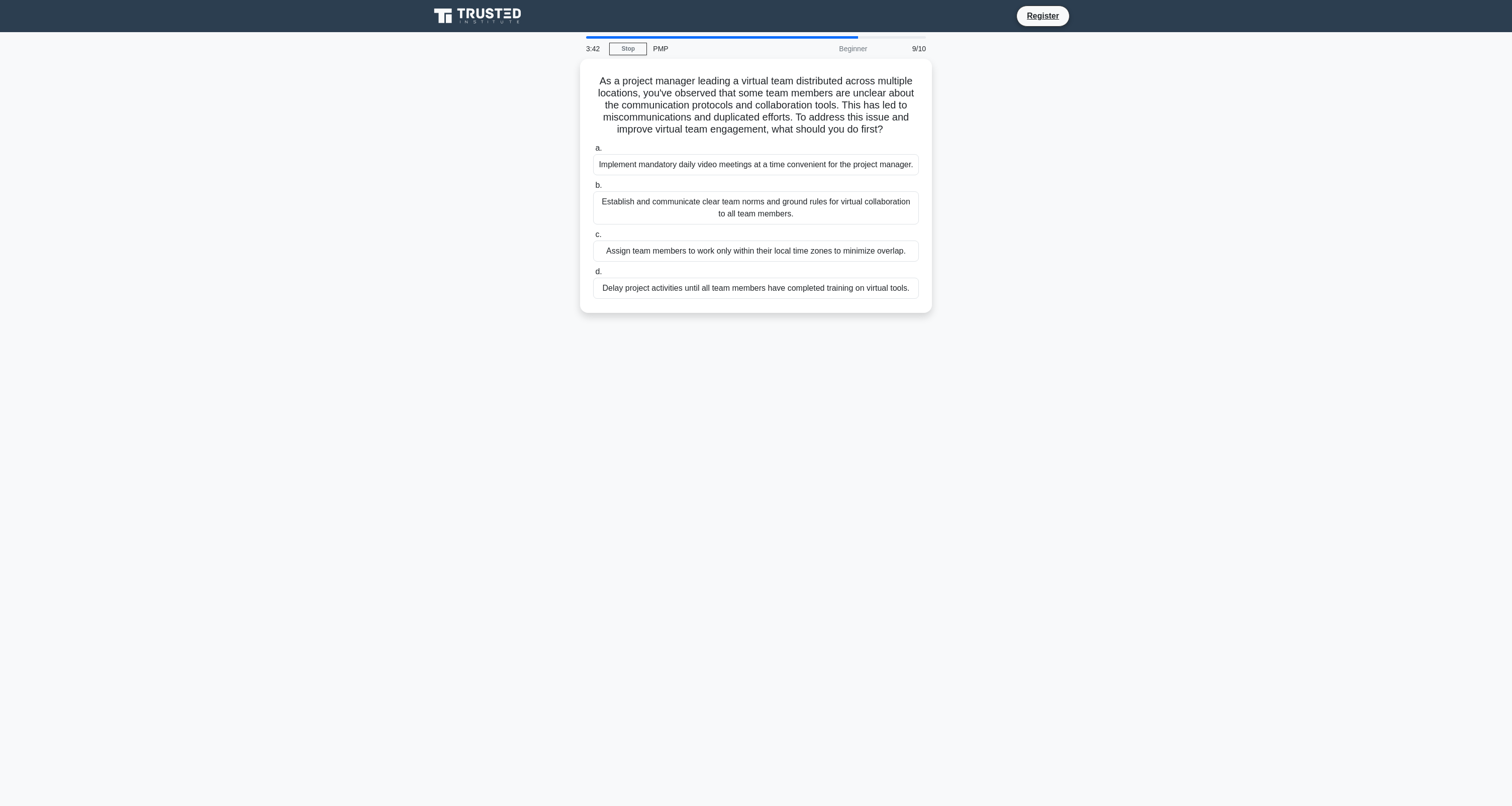
click at [818, 191] on label "b. Establish and communicate clear team norms and ground rules for virtual coll…" at bounding box center [756, 202] width 326 height 45
click at [593, 189] on input "b. Establish and communicate clear team norms and ground rules for virtual coll…" at bounding box center [593, 185] width 0 height 6
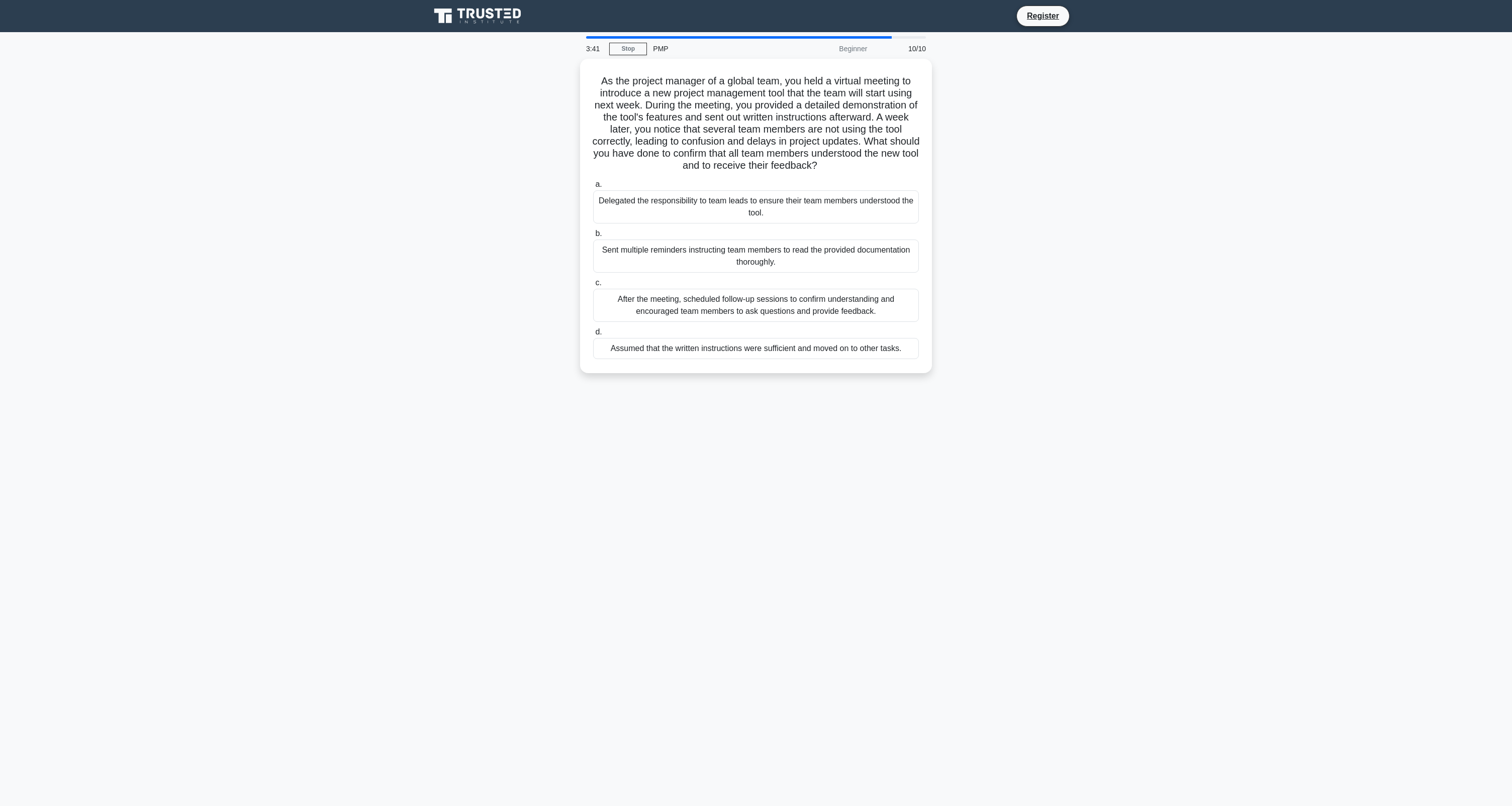
click at [818, 191] on div "Delegated the responsibility to team leads to ensure their team members underst…" at bounding box center [756, 207] width 326 height 33
click at [593, 188] on input "a. Delegated the responsibility to team leads to ensure their team members unde…" at bounding box center [593, 184] width 0 height 6
